Goal: Use online tool/utility: Utilize a website feature to perform a specific function

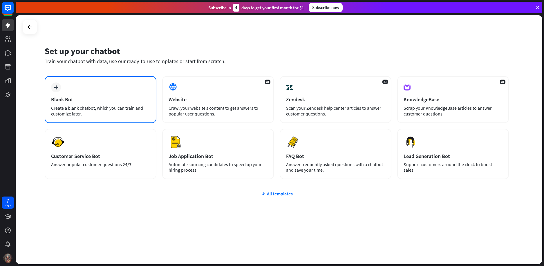
click at [102, 95] on div "plus Blank Bot Create a blank chatbot, which you can train and customize later." at bounding box center [101, 99] width 112 height 47
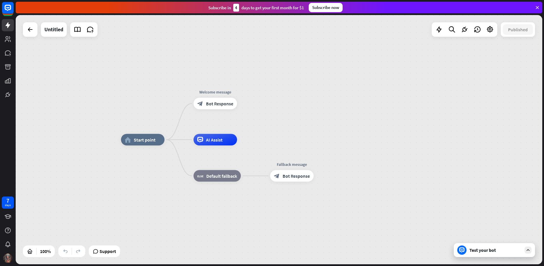
click at [480, 254] on div "Test your bot" at bounding box center [493, 251] width 81 height 14
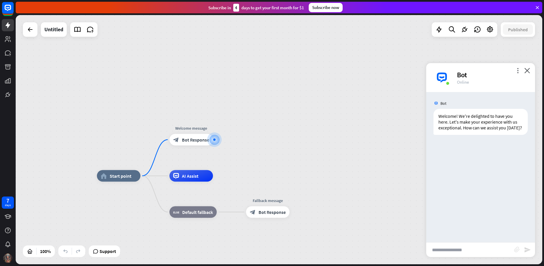
click at [516, 250] on icon "block_attachment" at bounding box center [517, 250] width 6 height 6
click at [476, 258] on div "Video" at bounding box center [485, 260] width 50 height 10
click at [517, 251] on icon "block_attachment" at bounding box center [517, 250] width 6 height 6
click at [483, 259] on div "Video" at bounding box center [485, 260] width 50 height 10
click at [462, 251] on input "text" at bounding box center [470, 250] width 88 height 14
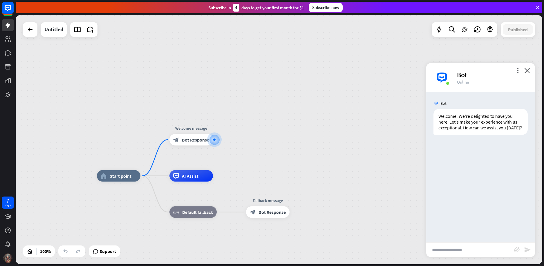
click at [451, 250] on input "text" at bounding box center [470, 250] width 88 height 14
